Goal: Check status: Check status

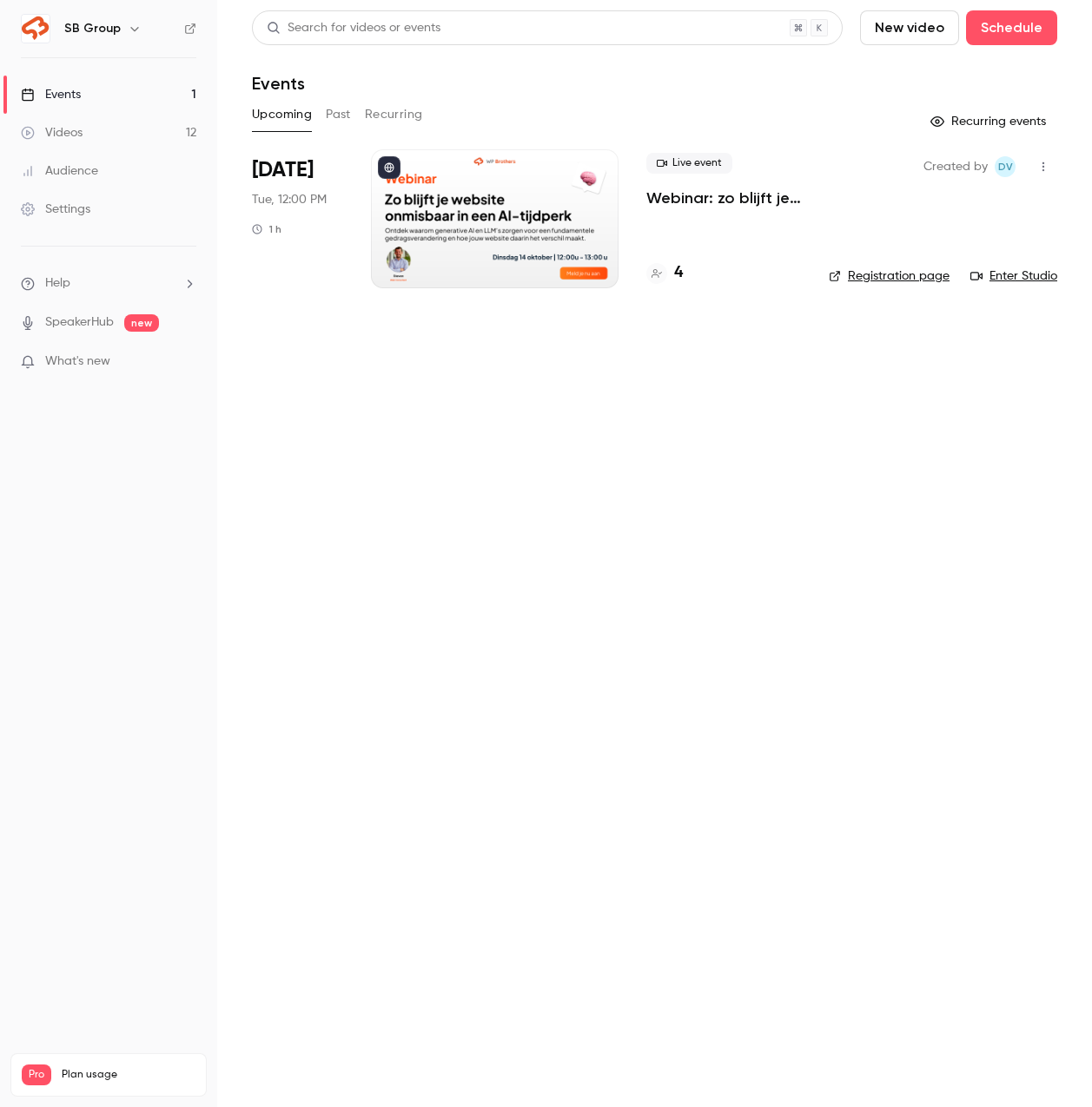
click at [720, 192] on p "Webinar: zo blijft je website onmisbaar in een AI-tijdperk" at bounding box center [723, 198] width 155 height 21
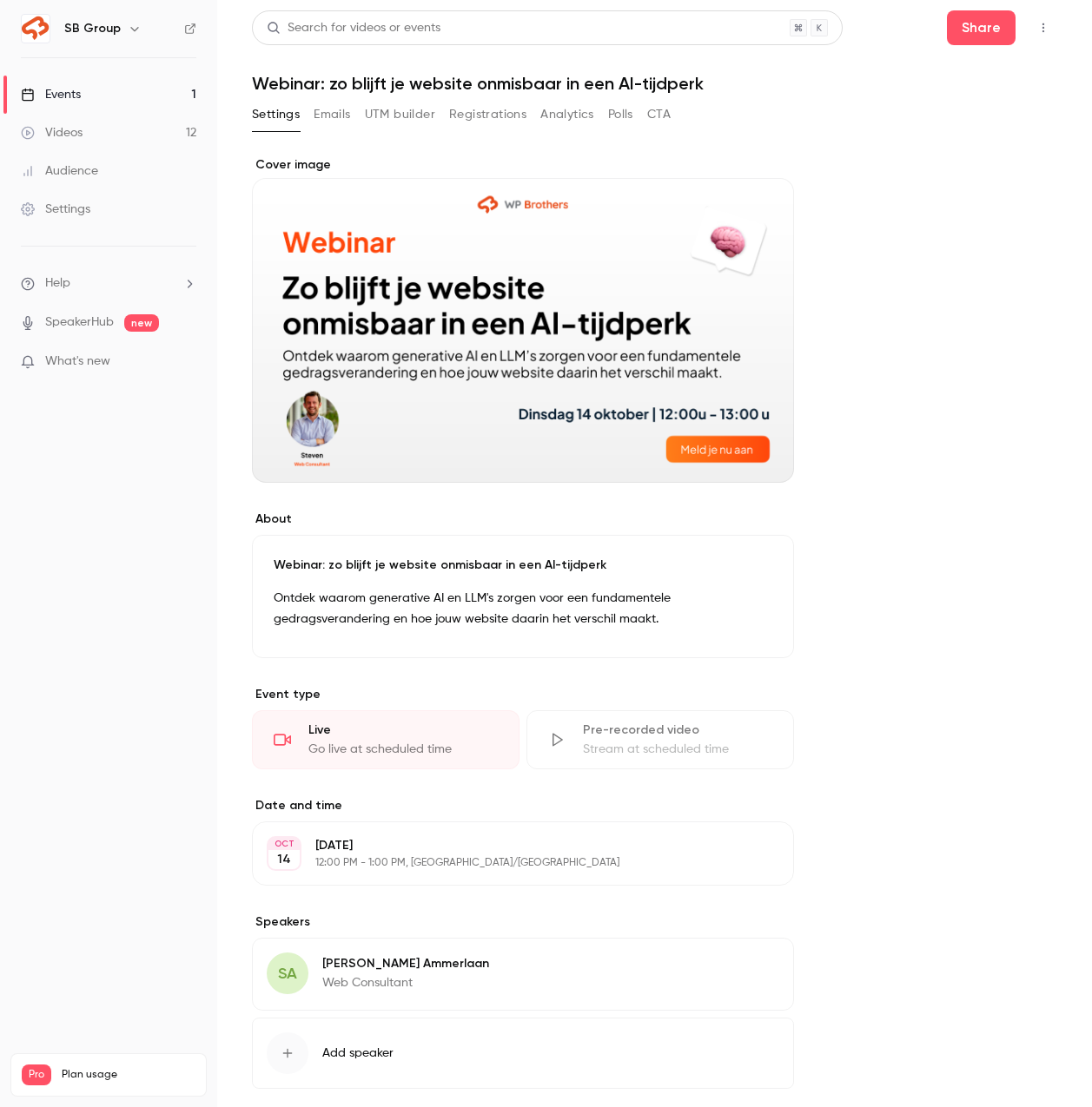
click at [491, 109] on button "Registrations" at bounding box center [488, 114] width 78 height 28
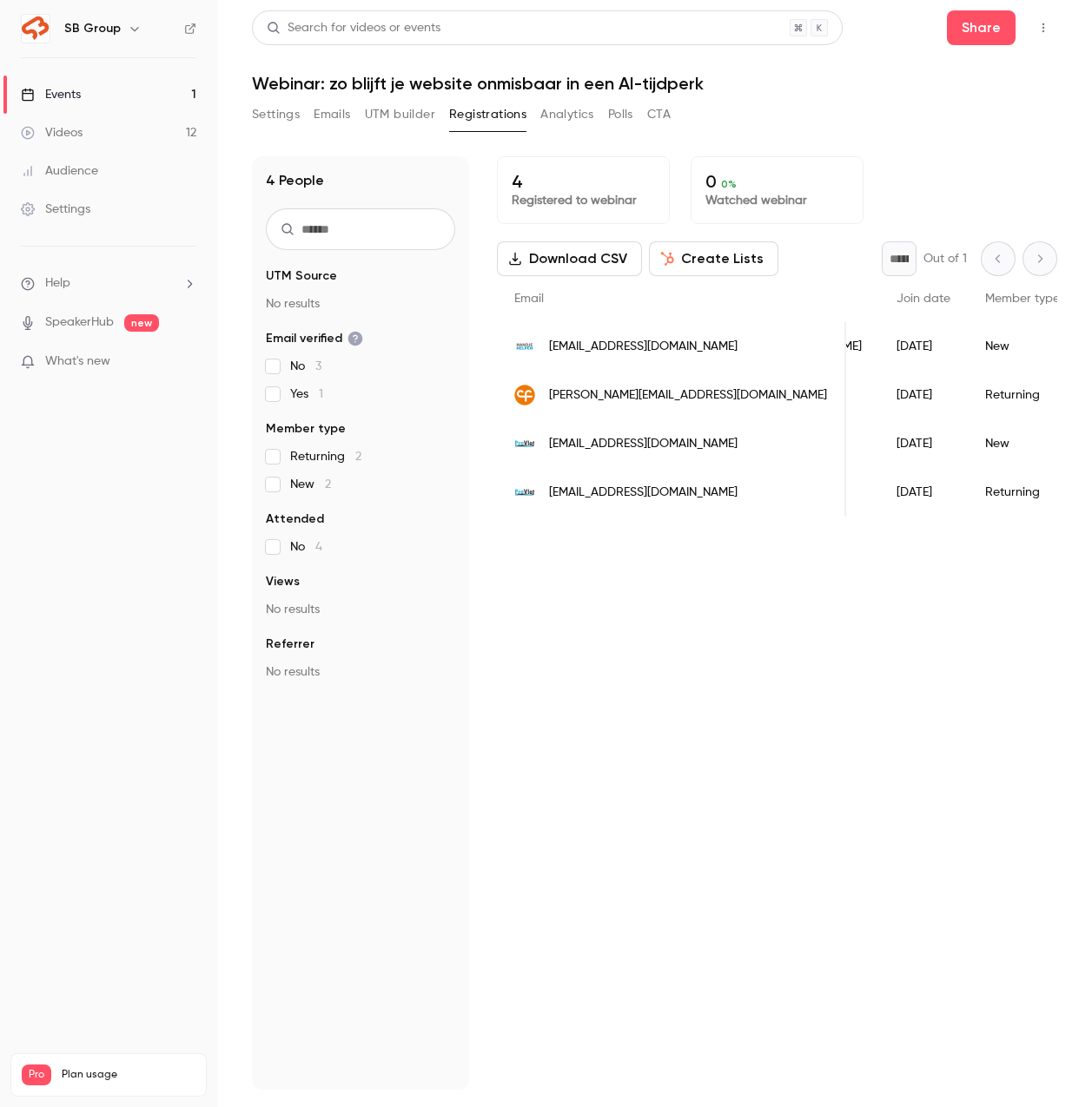
scroll to position [0, 209]
